Goal: Task Accomplishment & Management: Complete application form

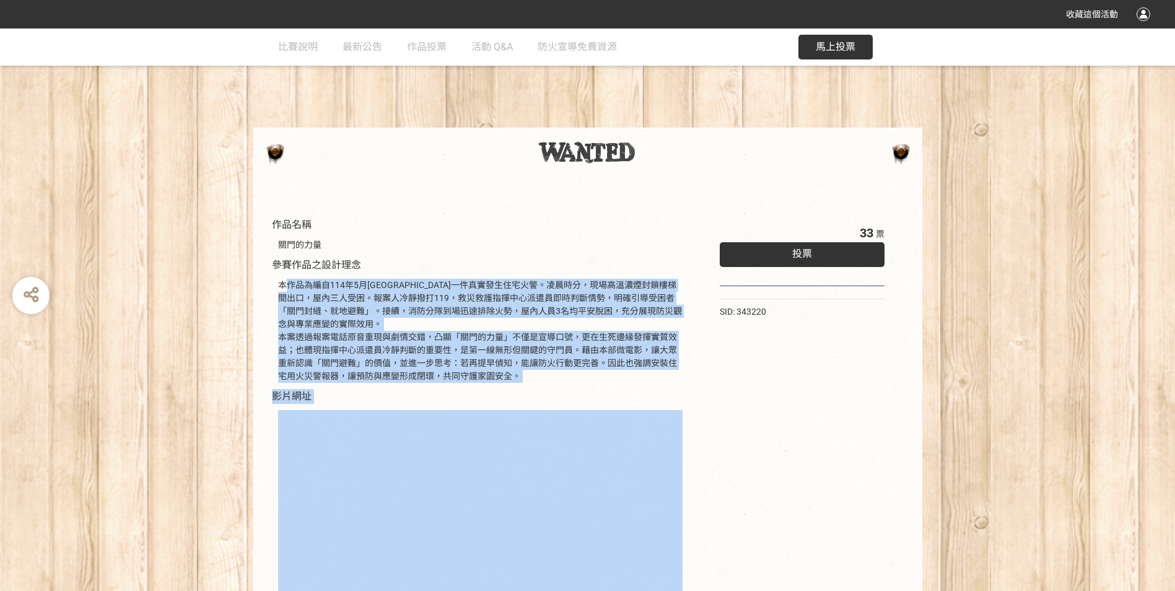
drag, startPoint x: 286, startPoint y: 284, endPoint x: 625, endPoint y: 409, distance: 361.1
click at [347, 0] on div "收藏這個活動 此網站由獎金獵人建置，若有網站建置需求 可洽 LINE: @irv0112w 分享 比賽說明 最新公告 作品投票 活動 Q&A 防火宣導免費資源…" at bounding box center [587, 351] width 1175 height 703
click at [464, 320] on div "本作品為編自114年5月[GEOGRAPHIC_DATA]一件真實發生住宅火警。凌晨時分，現場高溫濃煙封鎖樓梯間出口，屋內三人受困。報案人冷靜撥打119，救災…" at bounding box center [480, 331] width 404 height 104
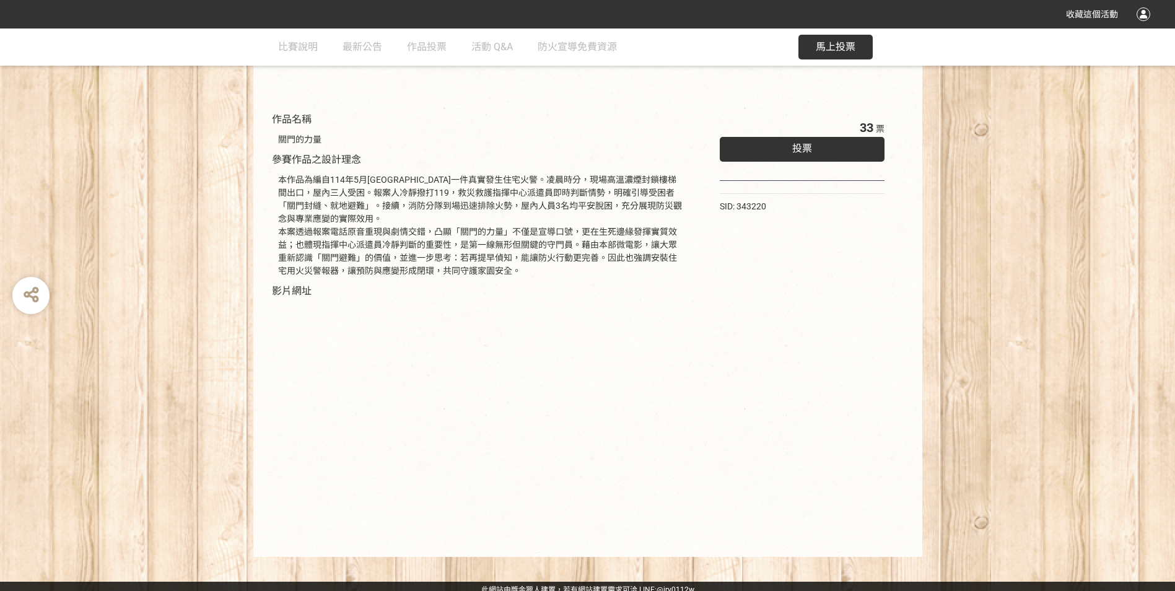
scroll to position [112, 0]
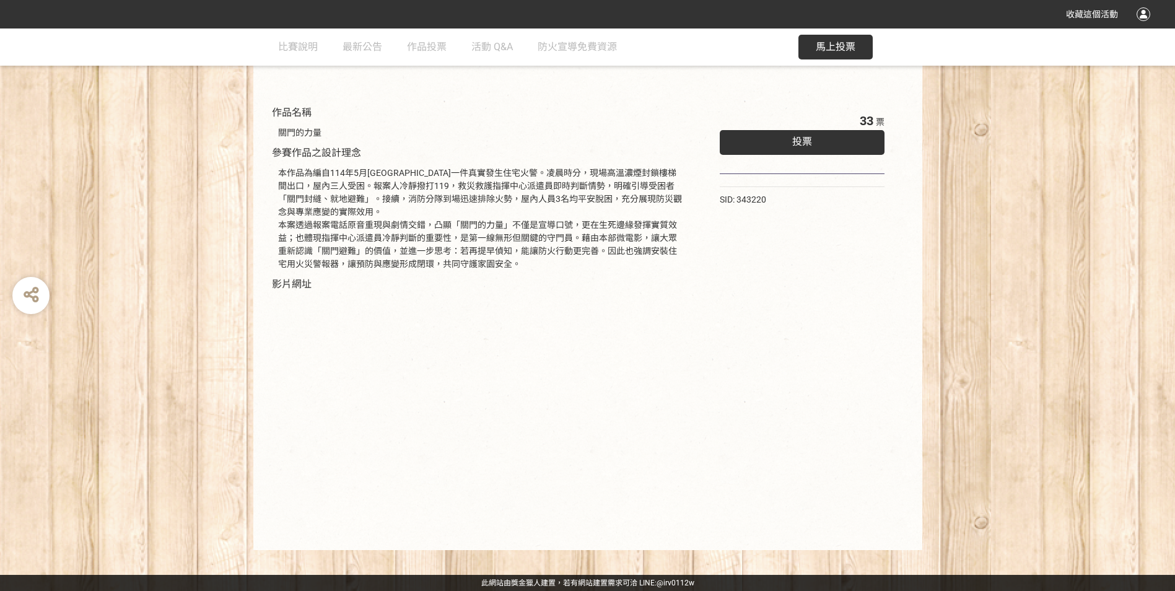
click at [736, 150] on div "投票" at bounding box center [802, 142] width 165 height 25
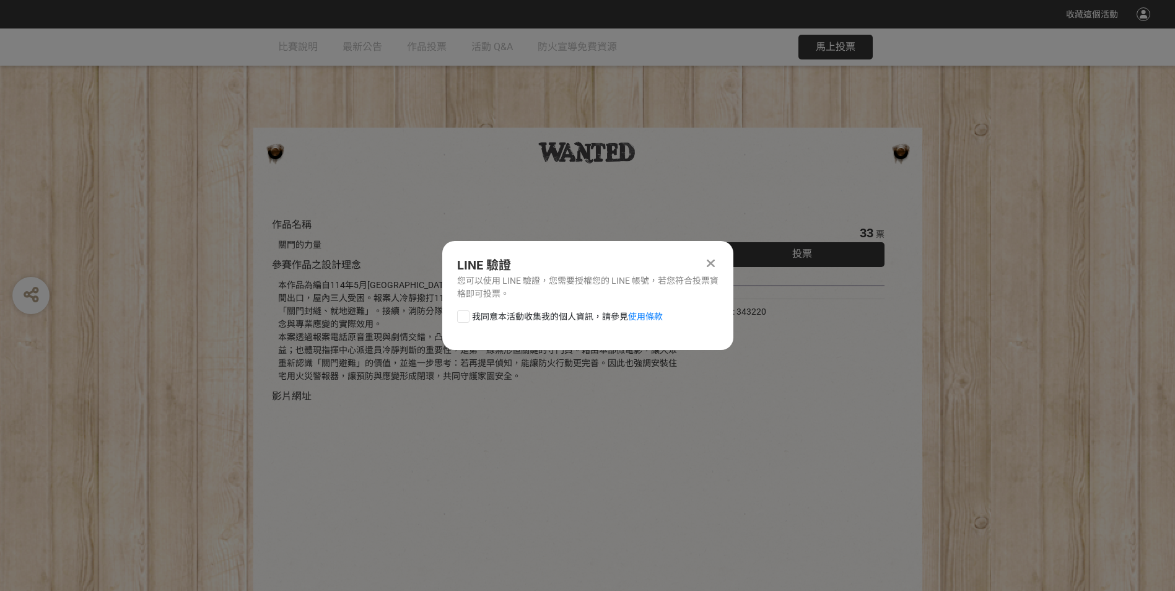
click at [468, 316] on div at bounding box center [463, 316] width 12 height 12
checkbox input "true"
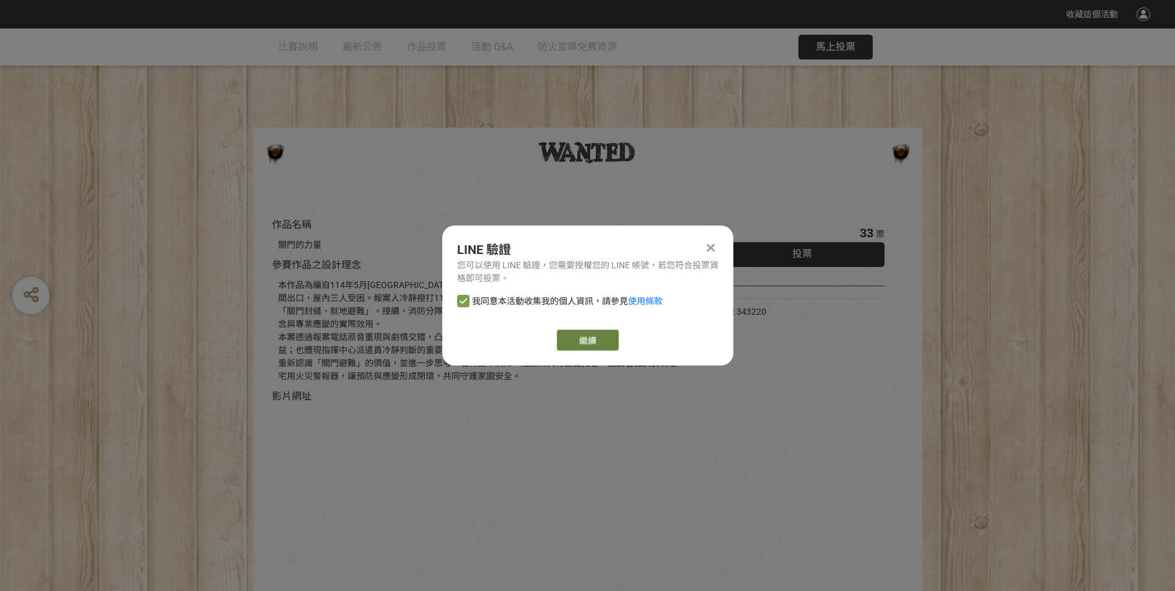
click at [606, 340] on link "繼續" at bounding box center [588, 339] width 62 height 21
click at [591, 342] on link "繼續" at bounding box center [588, 339] width 62 height 21
click at [586, 342] on link "繼續" at bounding box center [588, 339] width 62 height 21
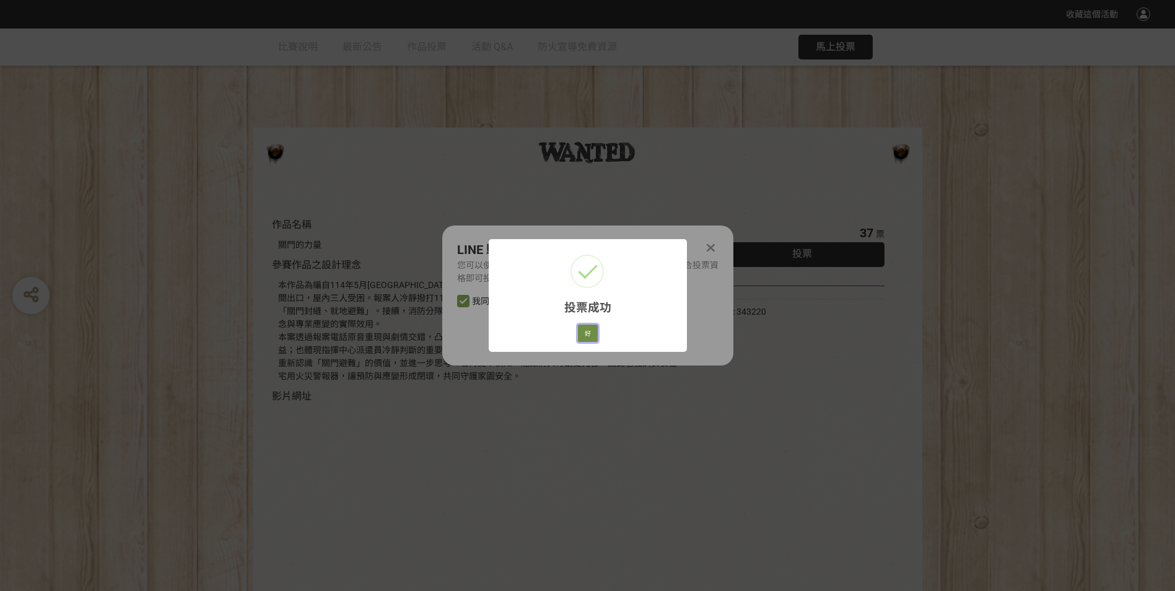
click at [586, 336] on button "好" at bounding box center [588, 332] width 20 height 17
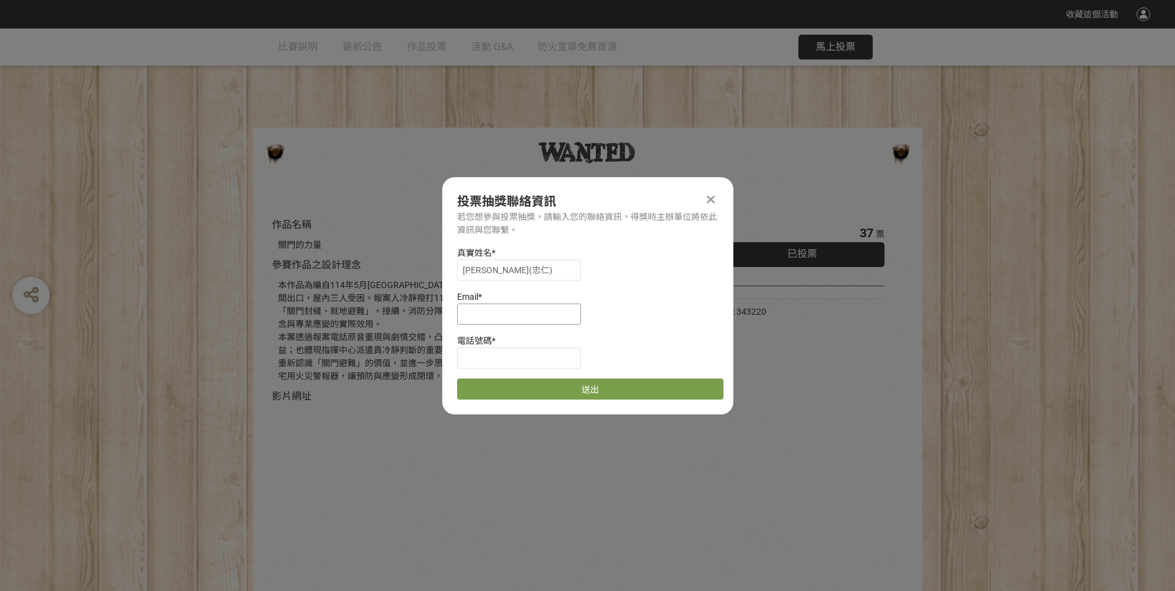
click at [504, 319] on input at bounding box center [519, 313] width 124 height 21
type input "[EMAIL_ADDRESS][DOMAIN_NAME]"
type input "0921038746"
drag, startPoint x: 531, startPoint y: 273, endPoint x: 430, endPoint y: 275, distance: 101.6
click at [431, 275] on div "收藏這個活動 此網站由獎金獵人建置，若有網站建置需求 可洽 LINE: @irv0112w 分享 投票抽獎聯絡資訊 若您想參與投票抽獎，請輸入您的聯絡資訊，得…" at bounding box center [587, 351] width 1175 height 703
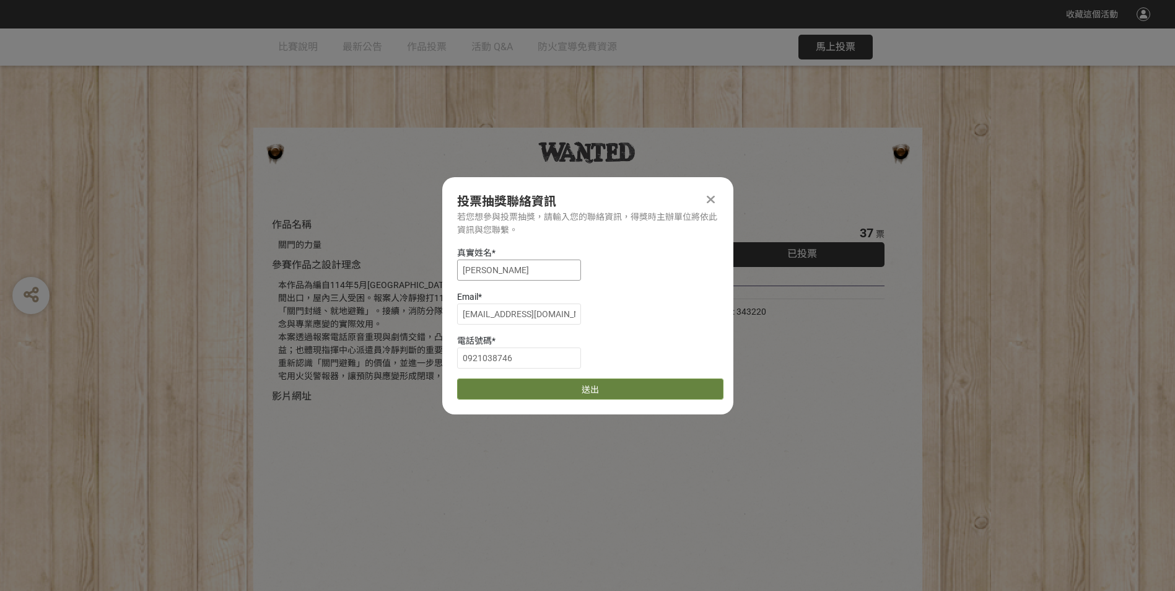
type input "[PERSON_NAME]"
click at [565, 389] on button "送出" at bounding box center [590, 388] width 266 height 21
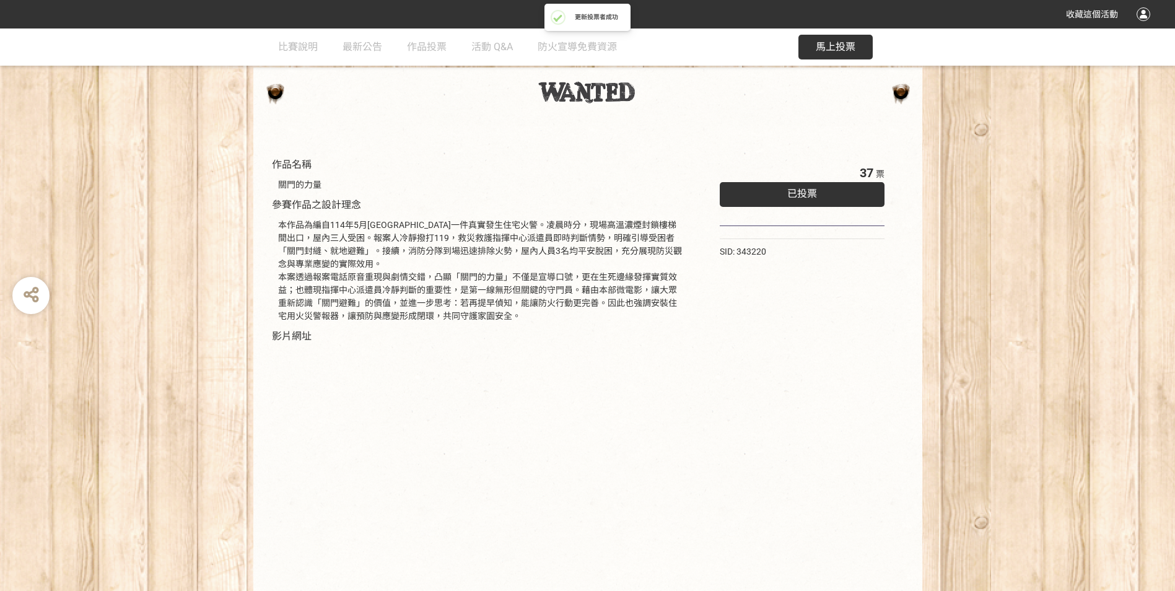
scroll to position [112, 0]
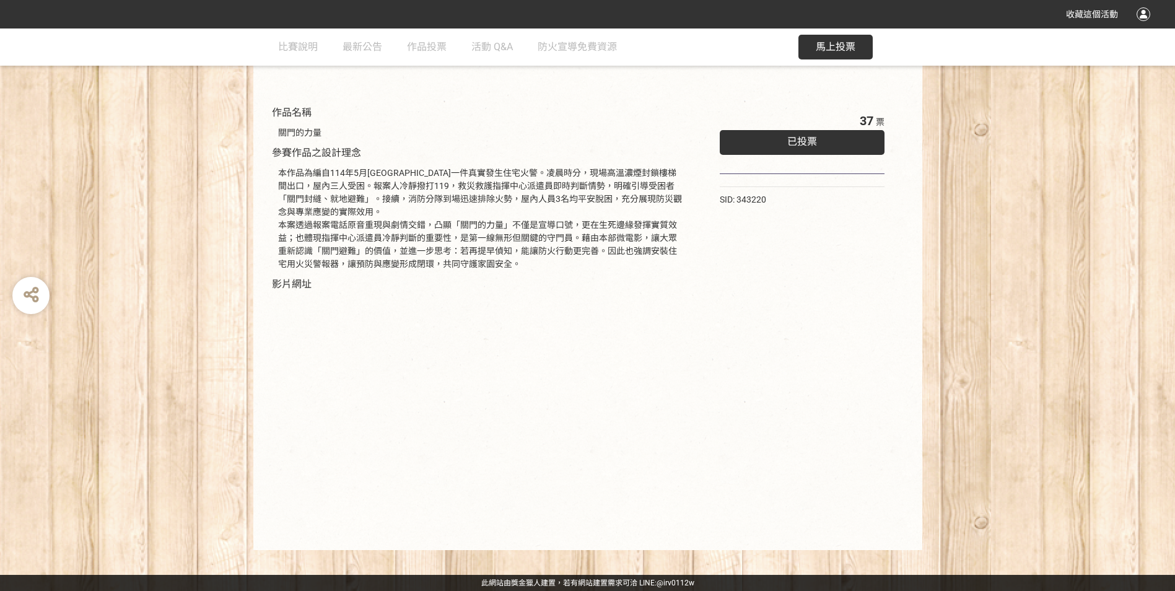
click at [753, 303] on div "37 票 已投票 SID: 343220" at bounding box center [802, 318] width 215 height 438
click at [168, 294] on div "作品名稱 關門的力量 參賽作品之設計理念 本作品為編自114年5月[GEOGRAPHIC_DATA]一件真實發生住宅火警。凌晨時分，現場高溫濃煙封鎖樓梯間出口…" at bounding box center [587, 312] width 1175 height 476
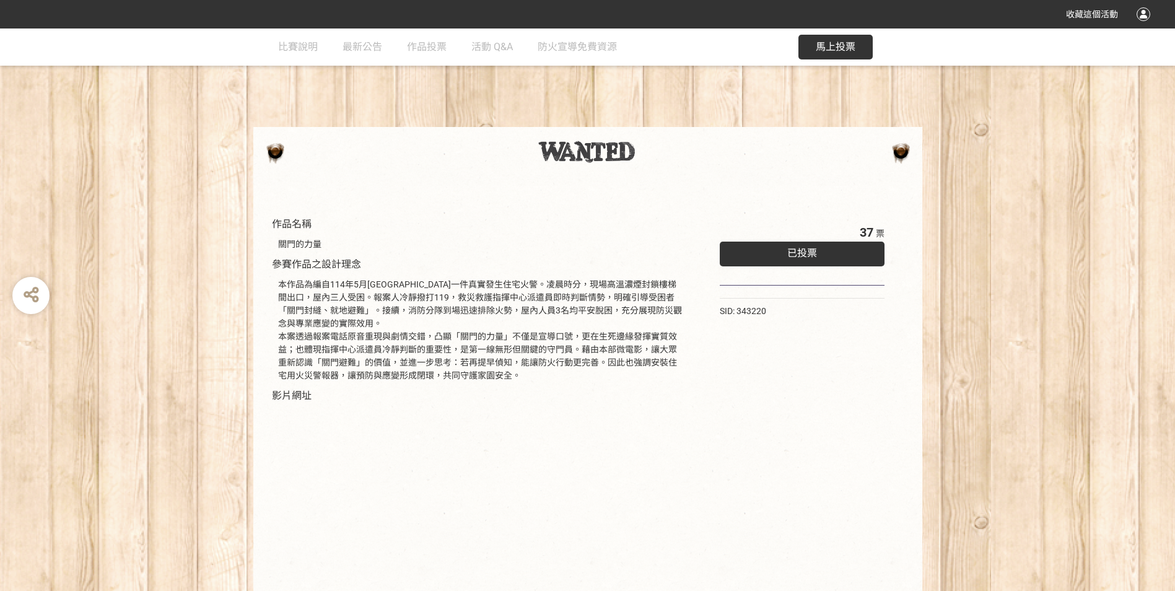
scroll to position [0, 0]
drag, startPoint x: 1046, startPoint y: 250, endPoint x: 1137, endPoint y: 12, distance: 254.6
click at [1051, 246] on div "作品名稱 關門的力量 參賽作品之設計理念 本作品為編自114年5月[GEOGRAPHIC_DATA]一件真實發生住宅火警。凌晨時分，現場高溫濃煙封鎖樓梯間出口…" at bounding box center [587, 424] width 1175 height 476
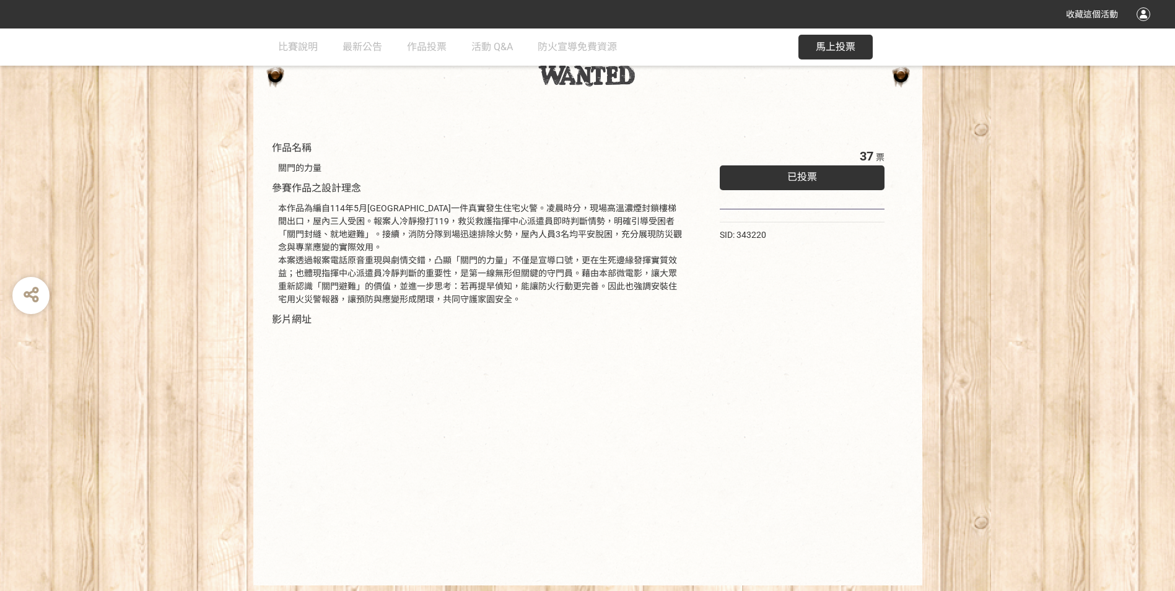
scroll to position [112, 0]
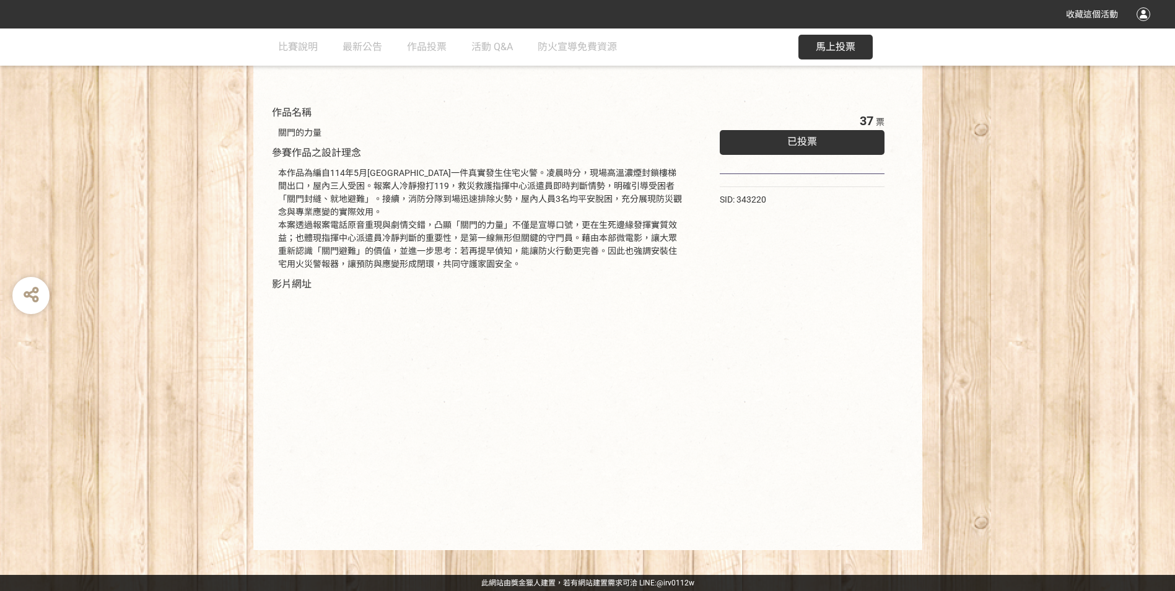
click at [151, 411] on div "作品名稱 關門的力量 參賽作品之設計理念 本作品為編自114年5月[GEOGRAPHIC_DATA]一件真實發生住宅火警。凌晨時分，現場高溫濃煙封鎖樓梯間出口…" at bounding box center [587, 312] width 1175 height 476
click at [508, 178] on div "本作品為編自114年5月[GEOGRAPHIC_DATA]一件真實發生住宅火警。凌晨時分，現場高溫濃煙封鎖樓梯間出口，屋內三人受困。報案人冷靜撥打119，救災…" at bounding box center [480, 219] width 404 height 104
click at [771, 142] on div "已投票" at bounding box center [802, 142] width 165 height 25
